Goal: Use online tool/utility: Utilize a website feature to perform a specific function

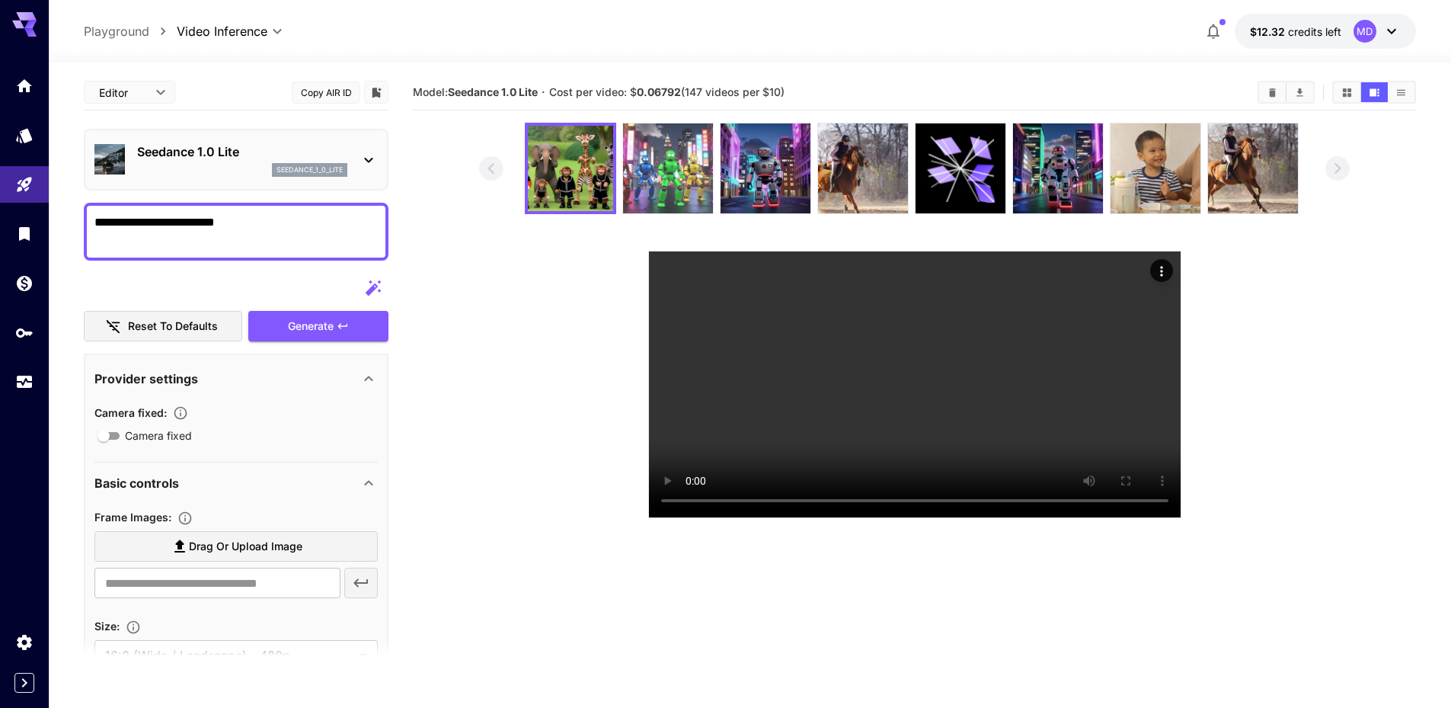
click at [678, 172] on img at bounding box center [668, 168] width 90 height 90
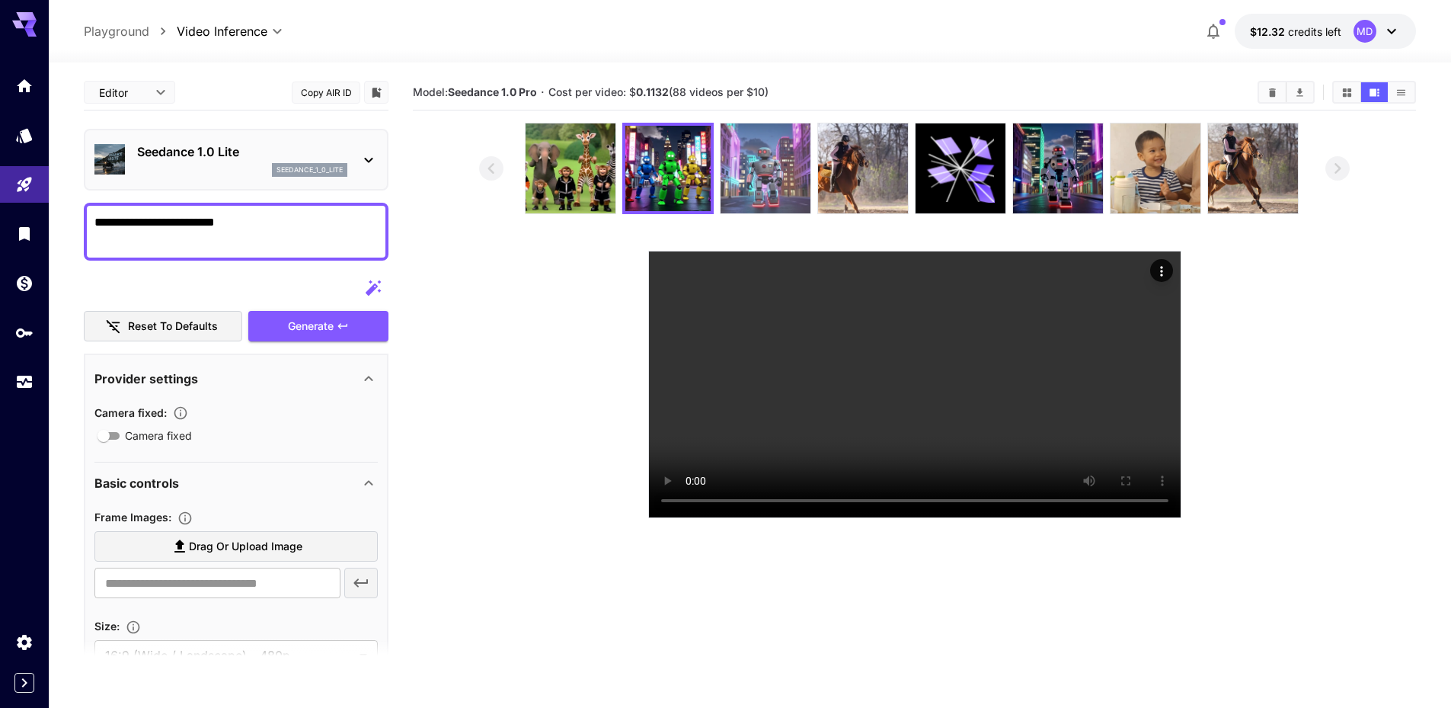
click at [740, 171] on img at bounding box center [766, 168] width 90 height 90
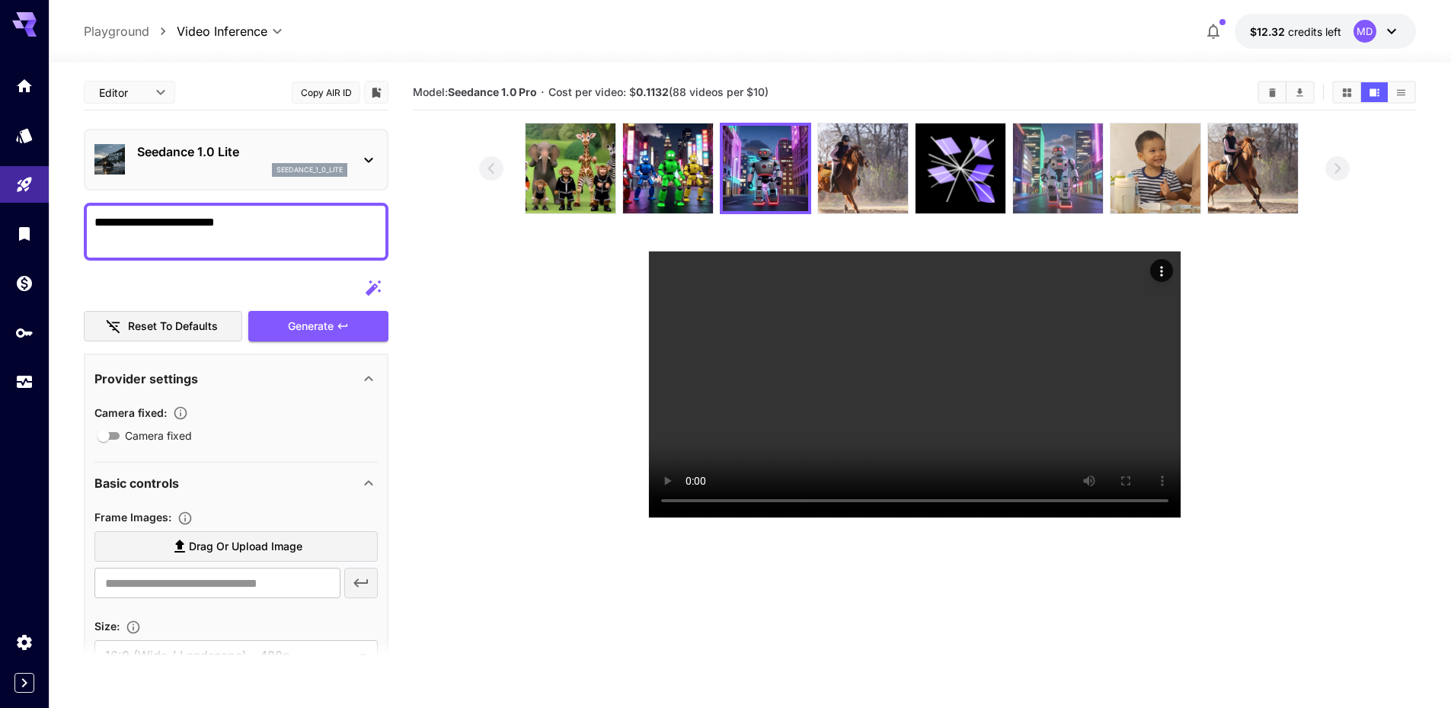
click at [1061, 175] on img at bounding box center [1058, 168] width 90 height 90
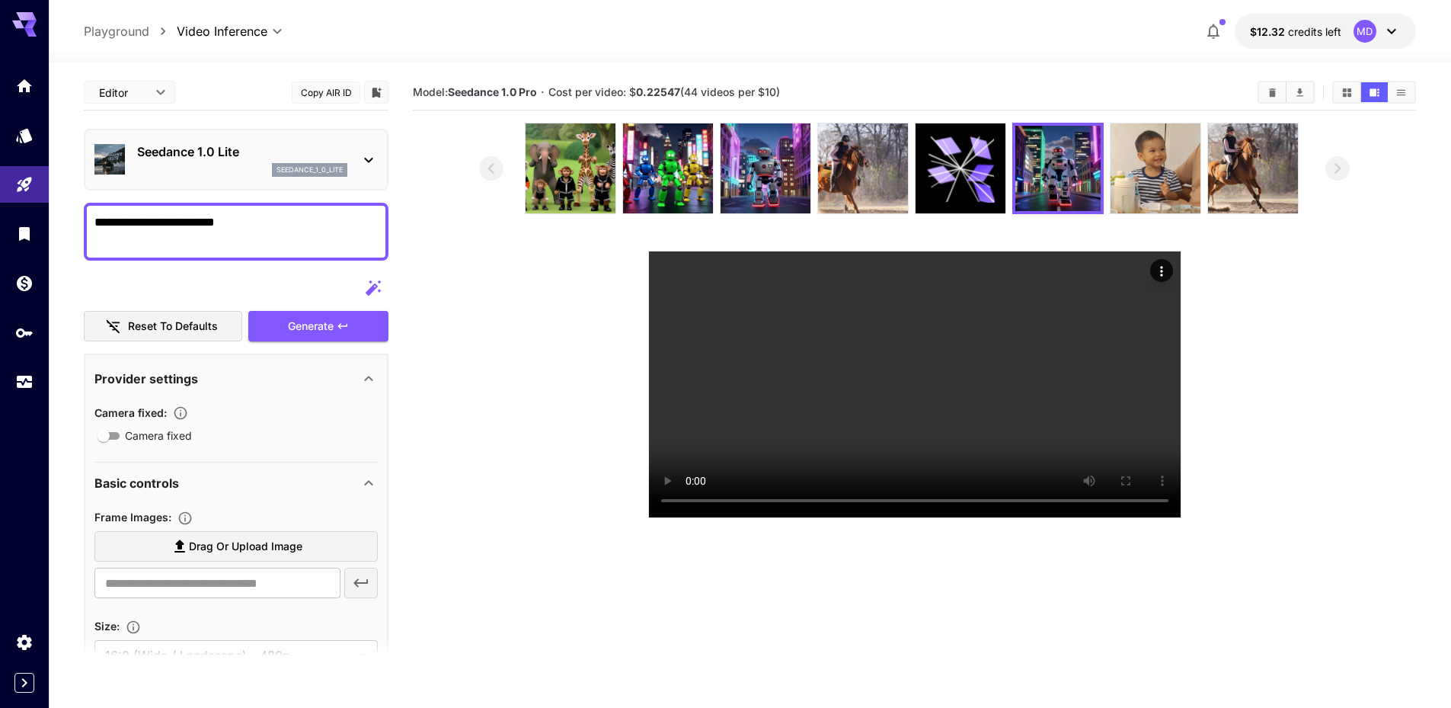
click at [366, 162] on icon at bounding box center [369, 160] width 18 height 18
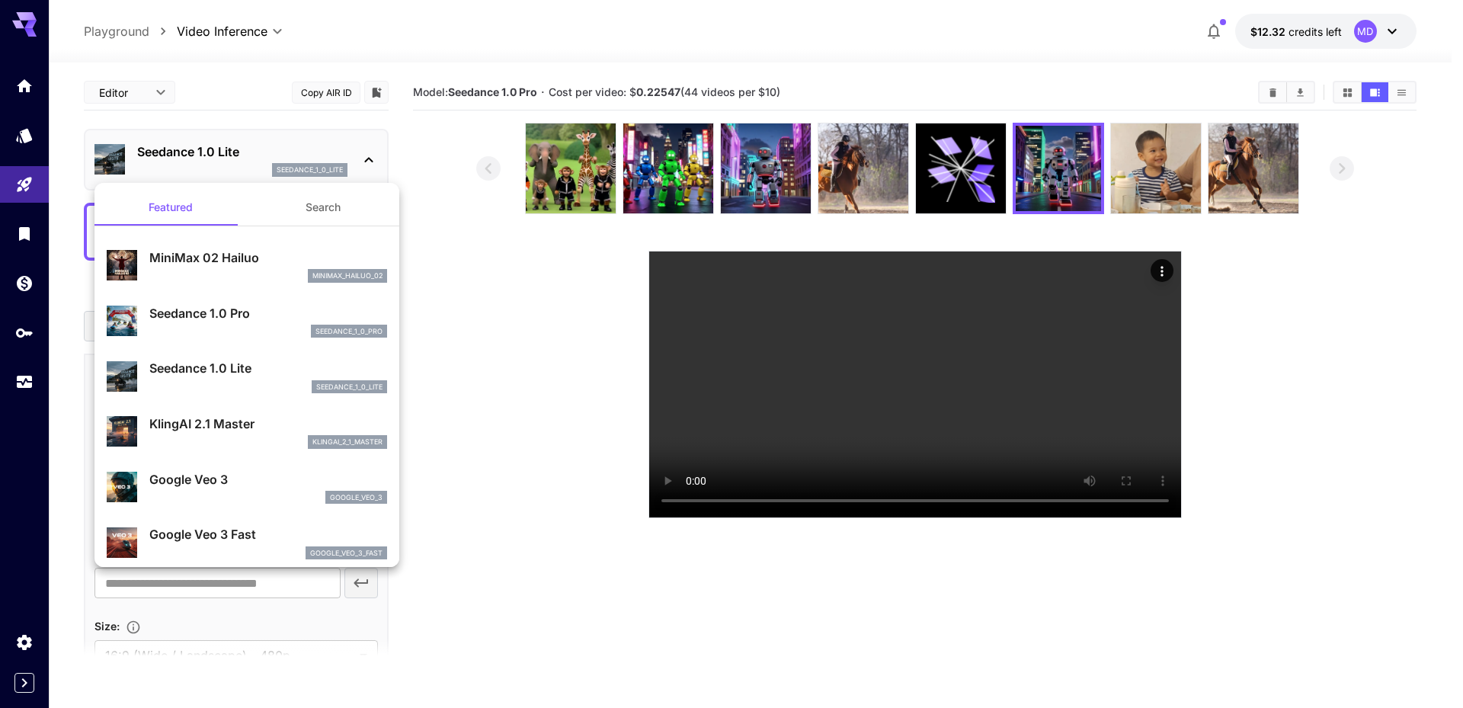
click at [307, 374] on p "Seedance 1.0 Lite" at bounding box center [268, 368] width 238 height 18
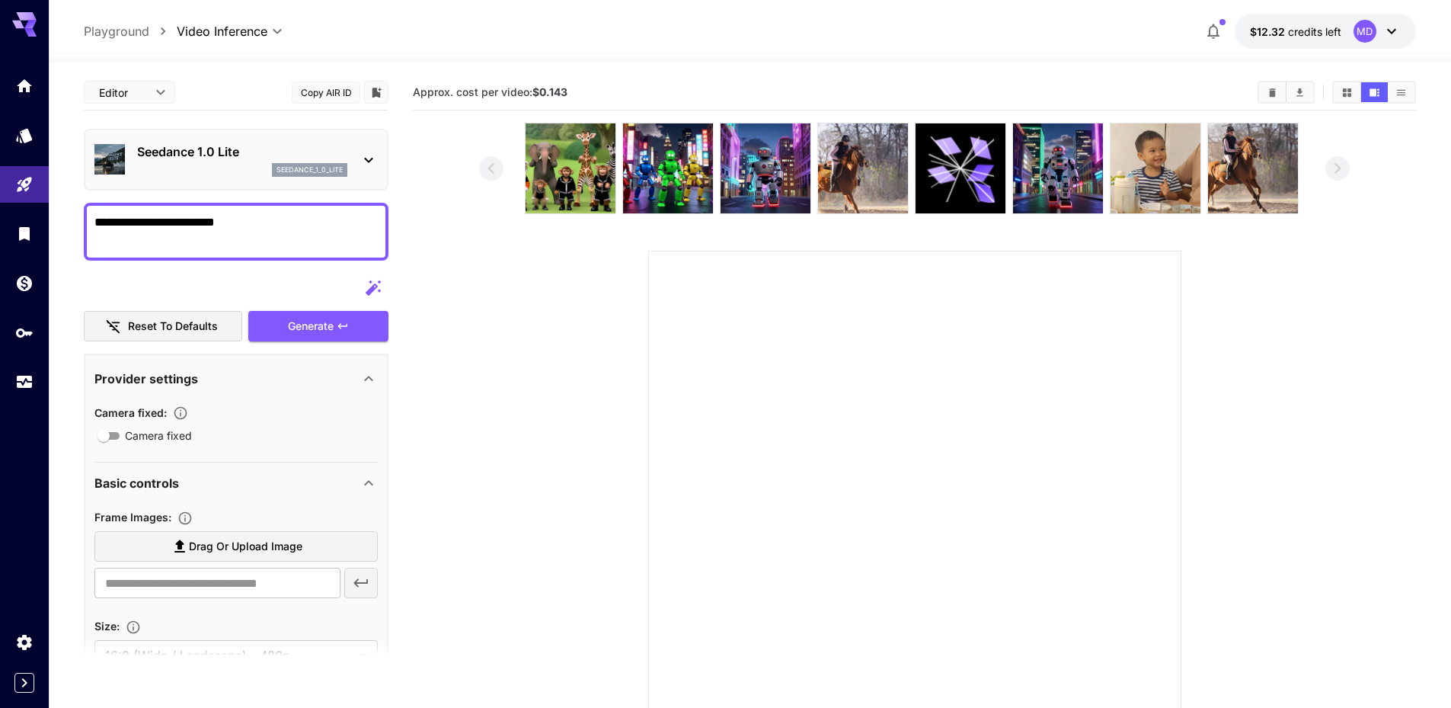
click at [358, 163] on div "Seedance 1.0 Lite seedance_1_0_lite" at bounding box center [235, 159] width 283 height 46
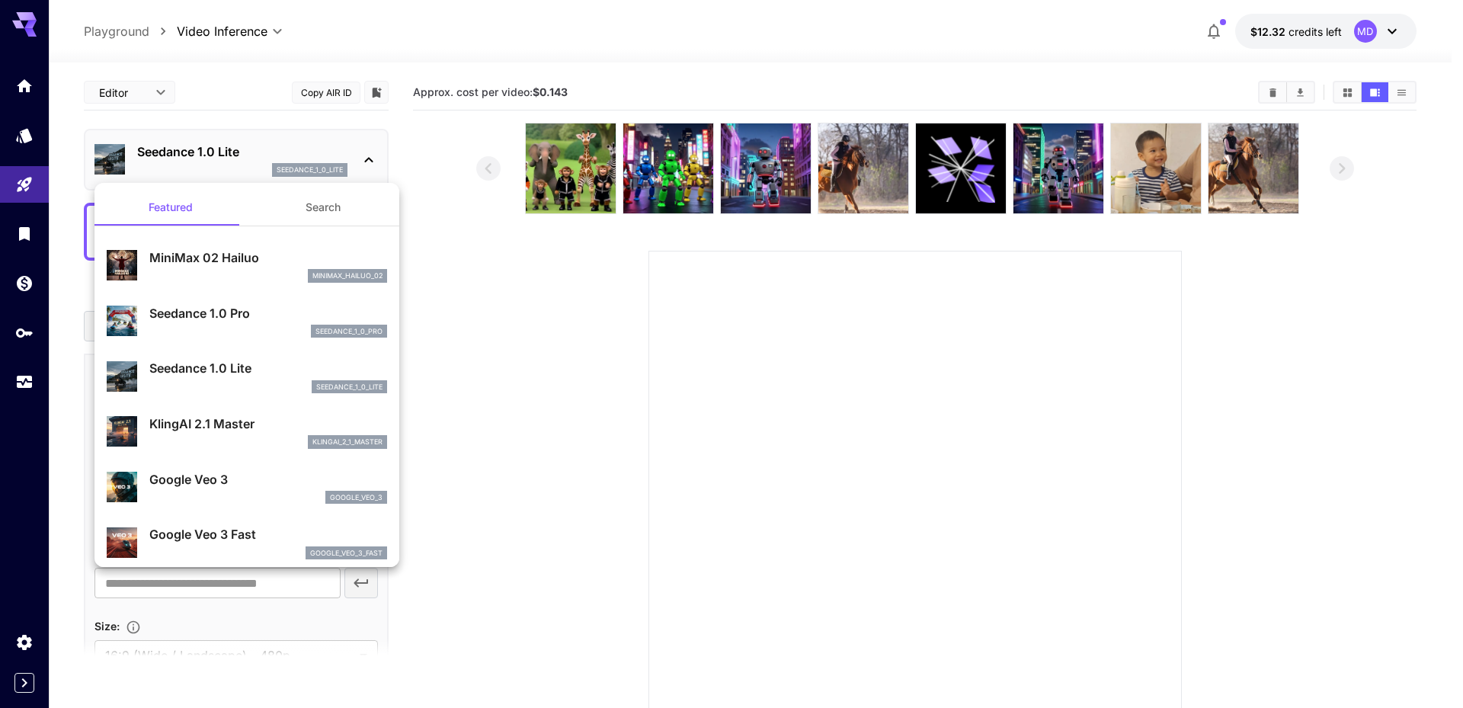
click at [437, 136] on div at bounding box center [731, 354] width 1463 height 708
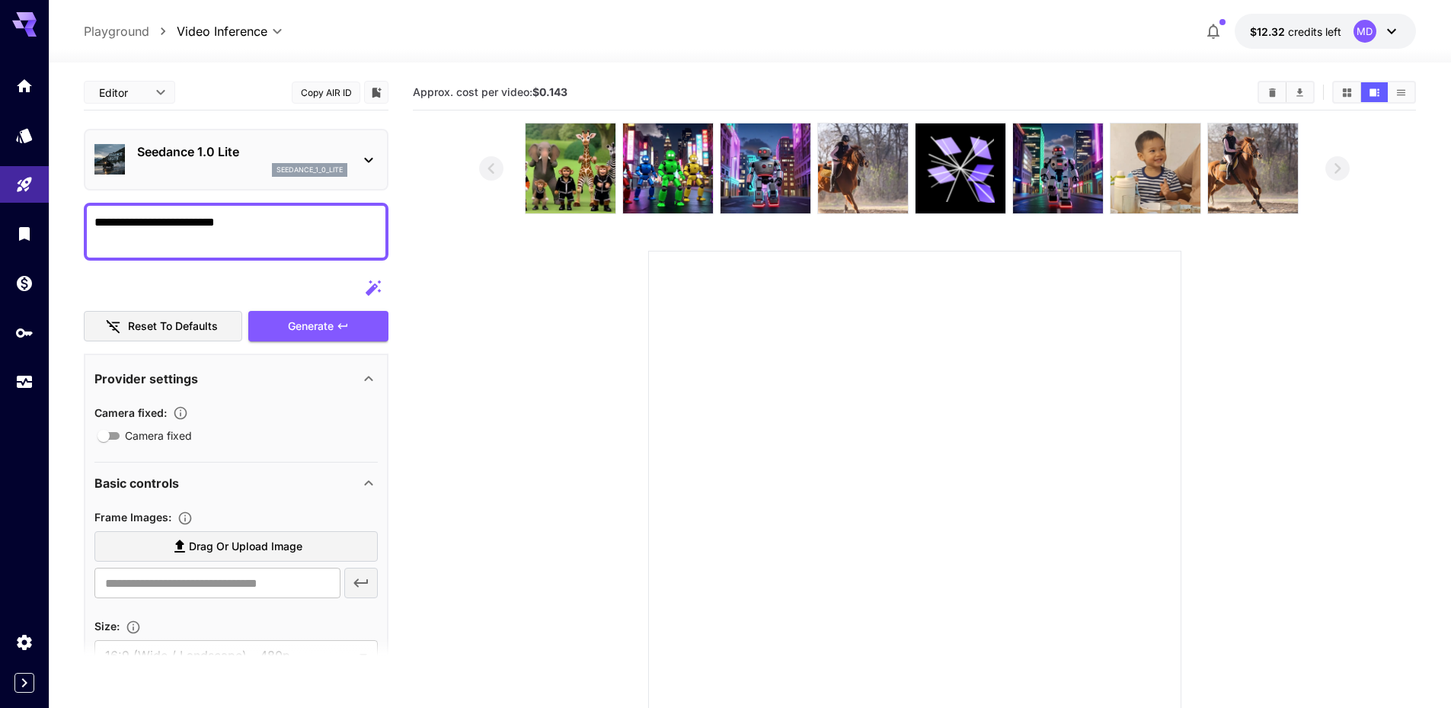
click at [450, 146] on section at bounding box center [914, 453] width 1003 height 661
click at [553, 163] on img at bounding box center [571, 168] width 90 height 90
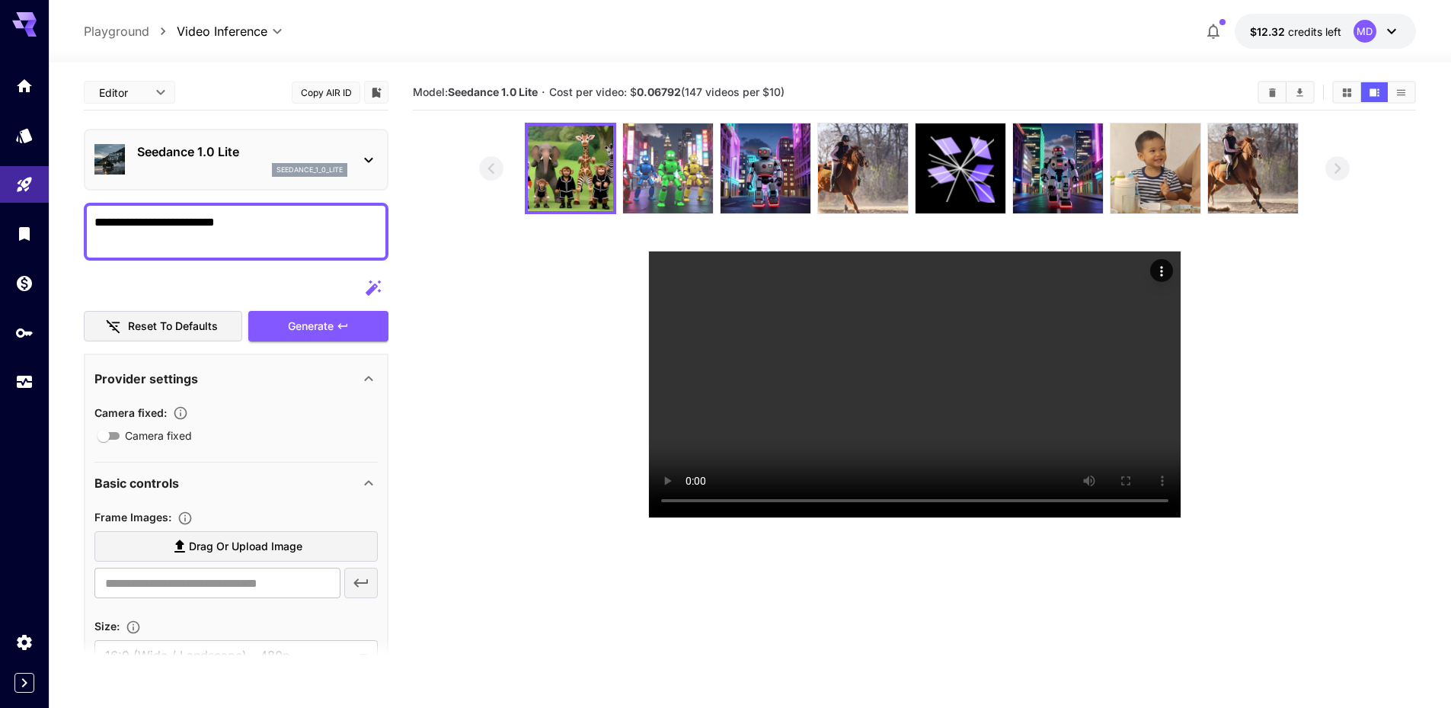
click at [665, 178] on img at bounding box center [668, 168] width 90 height 90
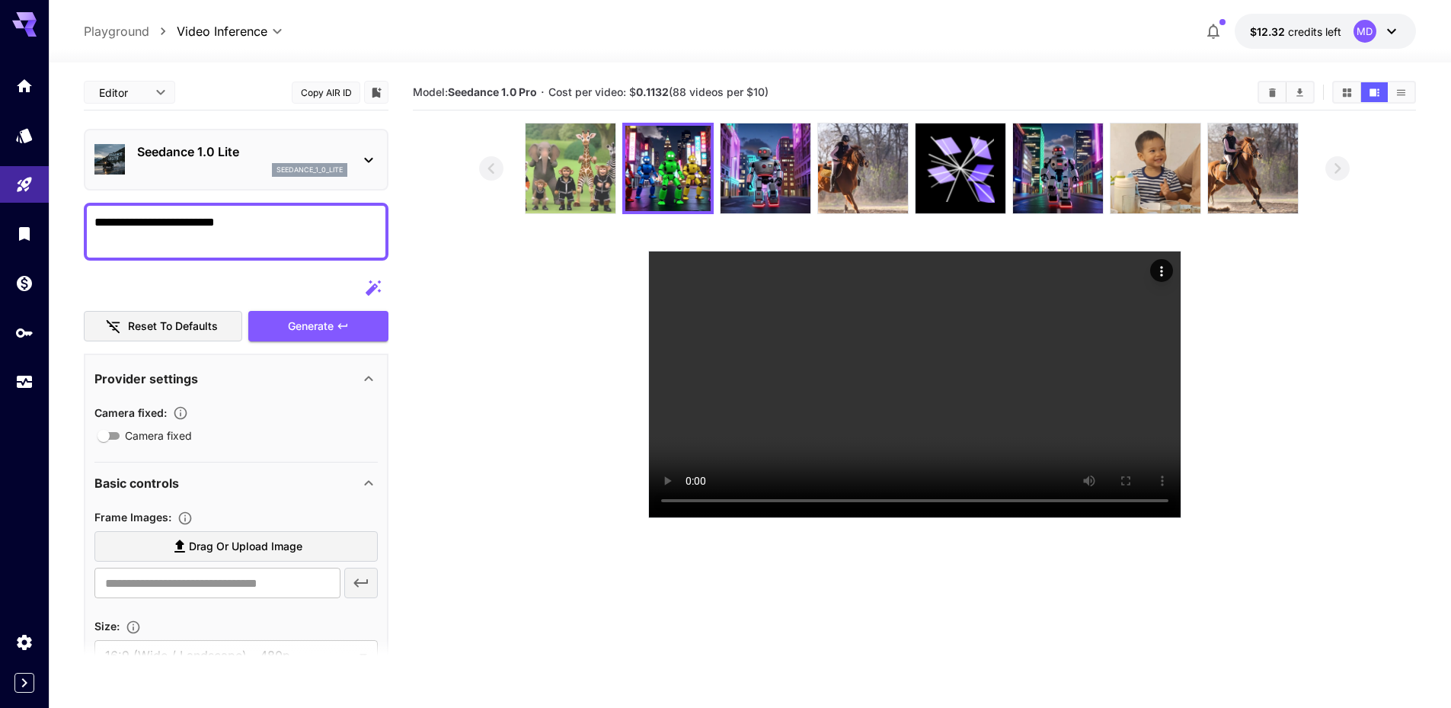
click at [568, 158] on img at bounding box center [571, 168] width 90 height 90
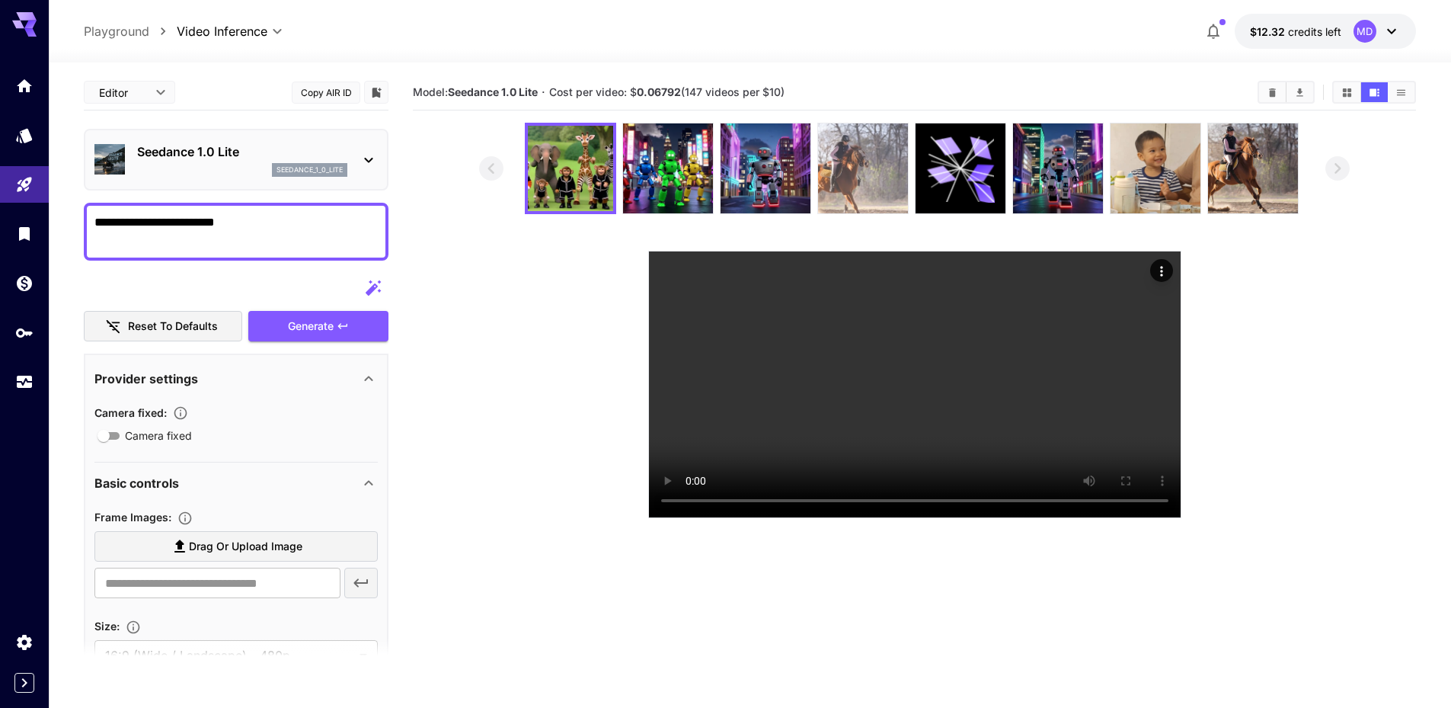
click at [853, 192] on img at bounding box center [863, 168] width 90 height 90
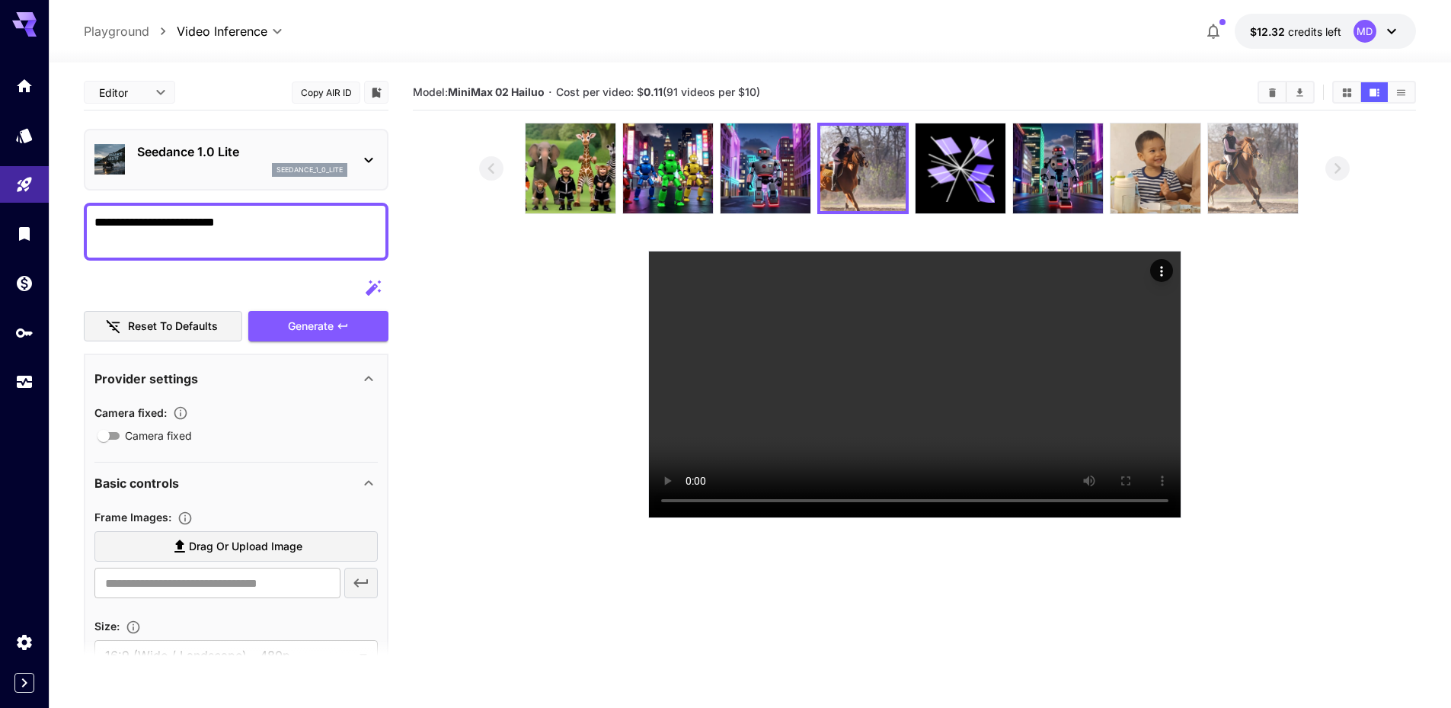
click at [1274, 164] on img at bounding box center [1253, 168] width 90 height 90
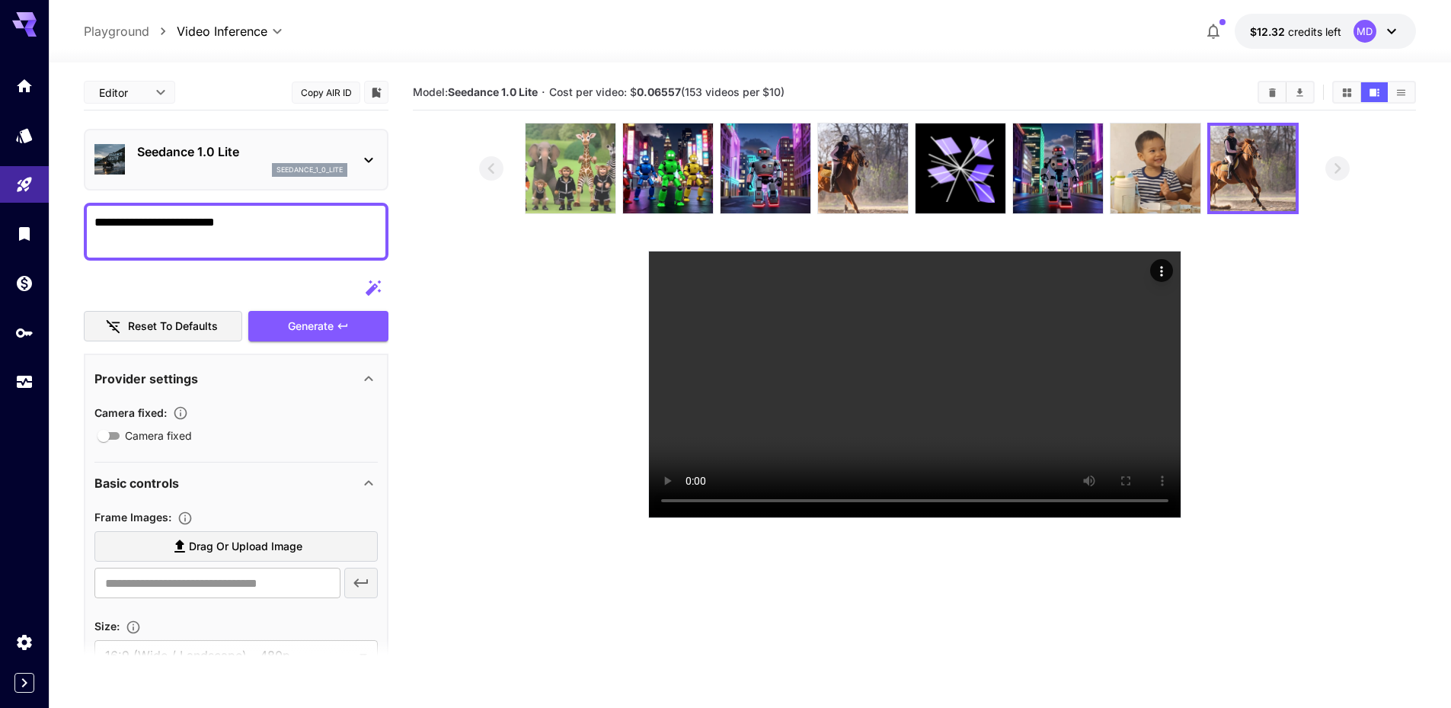
click at [593, 168] on img at bounding box center [571, 168] width 90 height 90
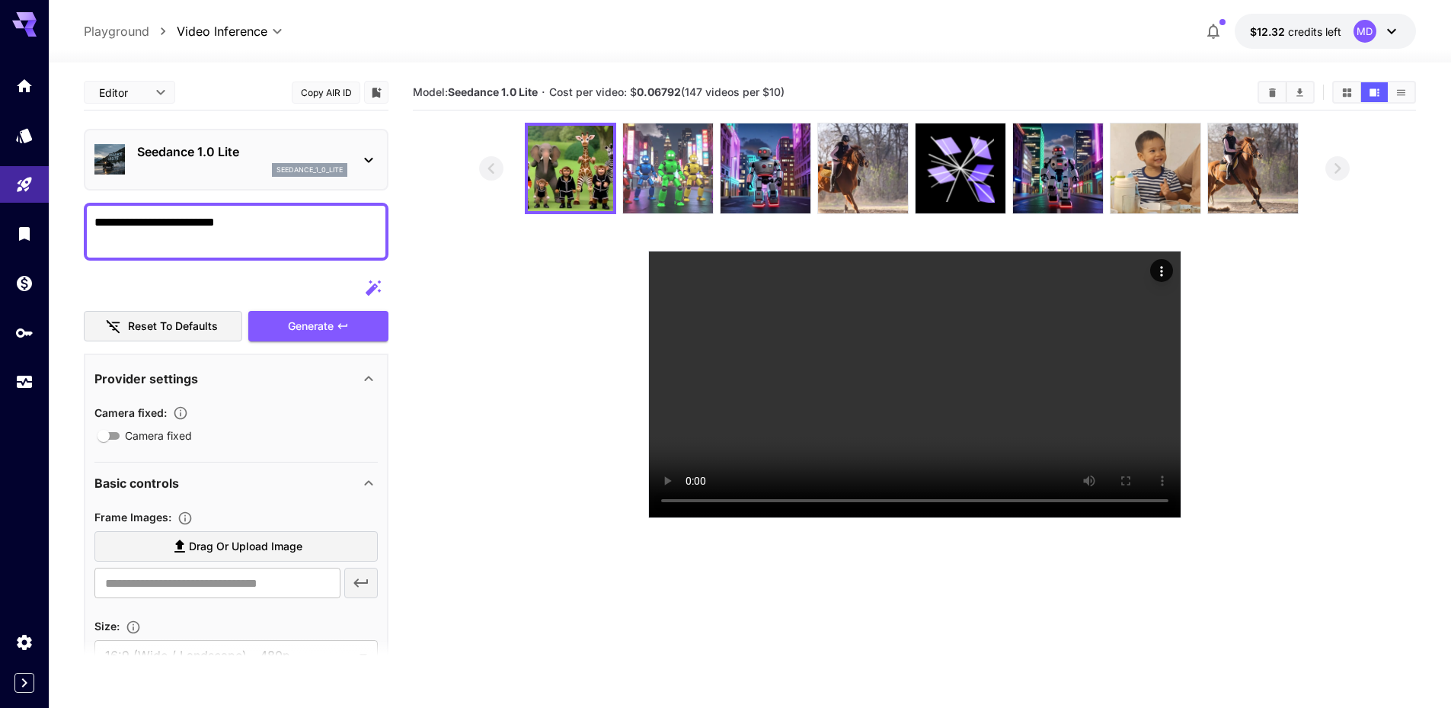
click at [645, 174] on img at bounding box center [668, 168] width 90 height 90
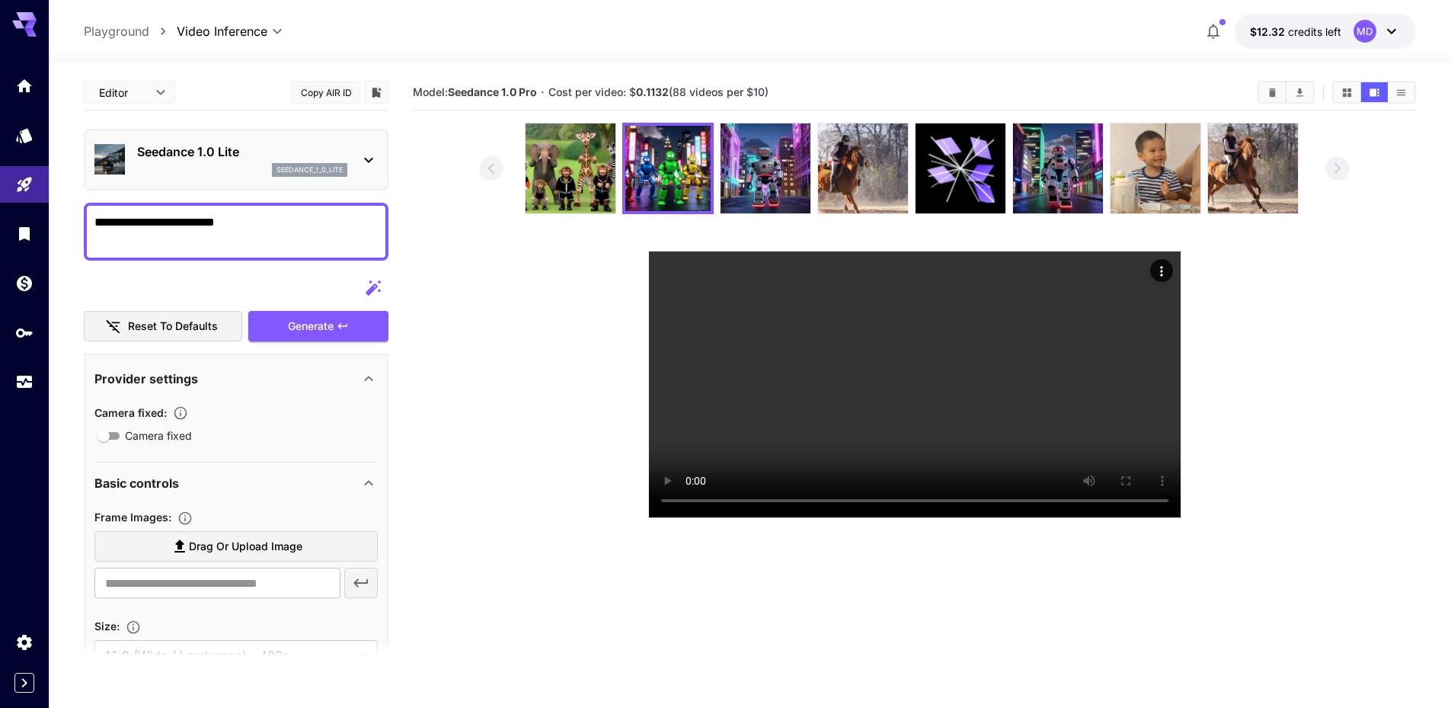
click at [584, 404] on section at bounding box center [914, 320] width 871 height 395
click at [1264, 434] on section at bounding box center [914, 320] width 871 height 395
click at [569, 174] on img at bounding box center [571, 168] width 90 height 90
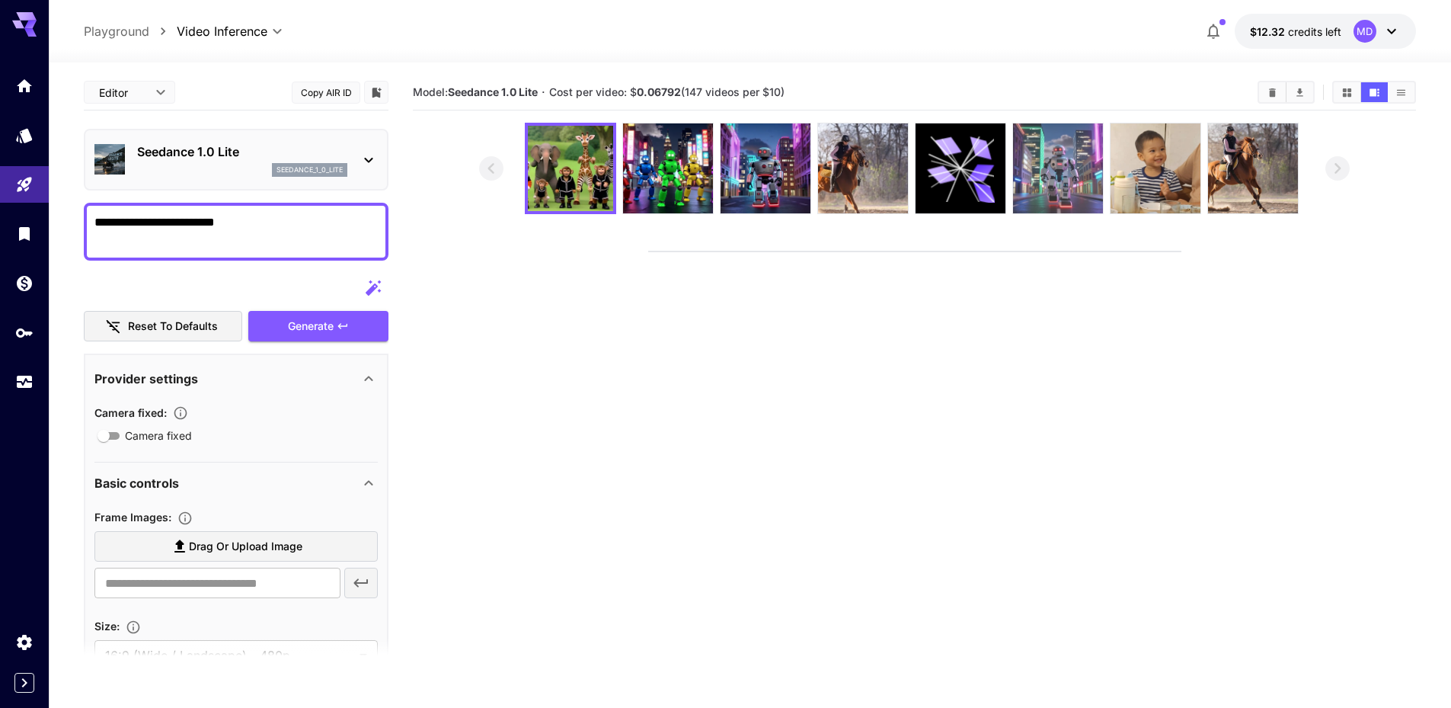
click at [1064, 186] on img at bounding box center [1058, 168] width 90 height 90
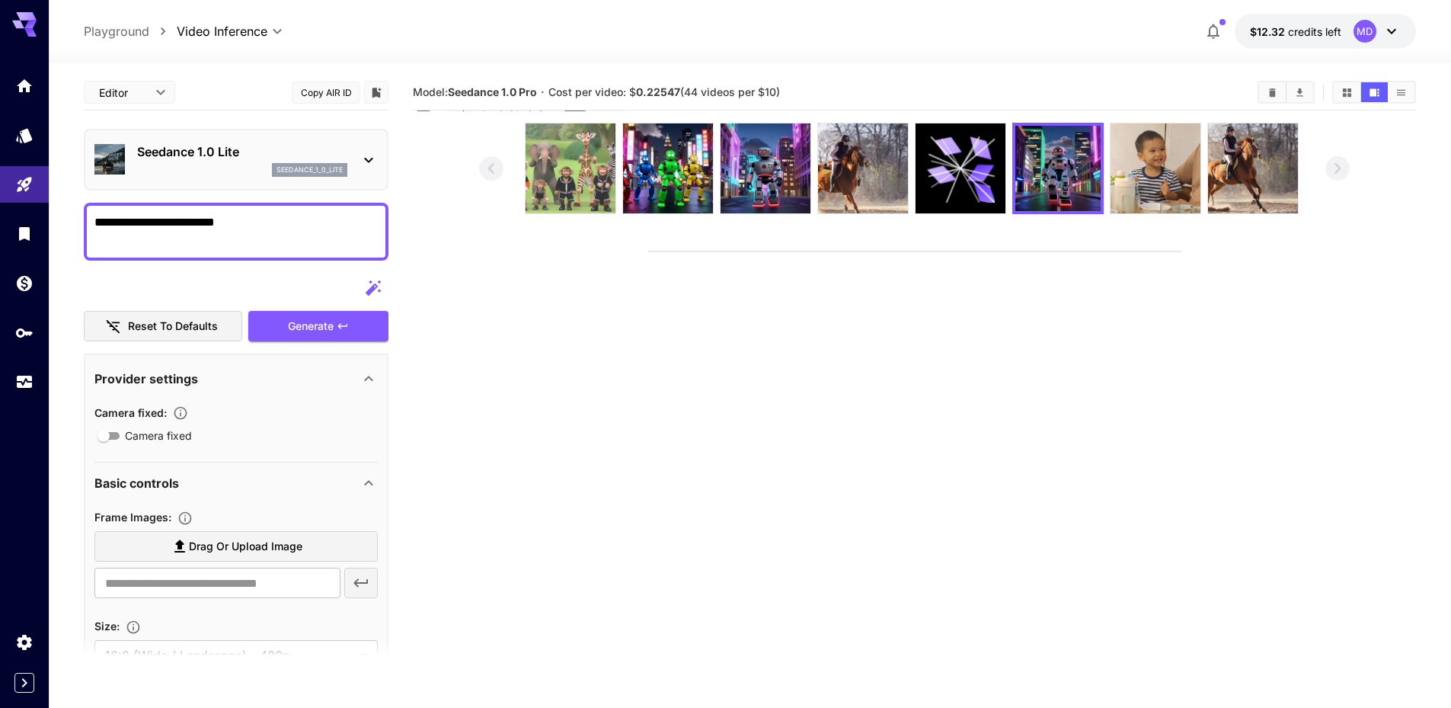
click at [564, 174] on img at bounding box center [571, 168] width 90 height 90
